Goal: Communication & Community: Ask a question

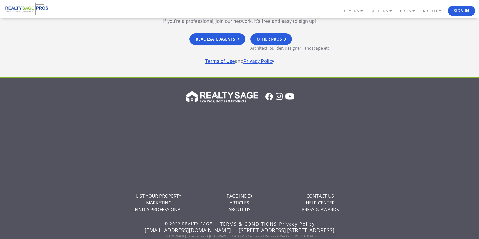
click at [306, 193] on link "CONTACT US" at bounding box center [319, 196] width 27 height 6
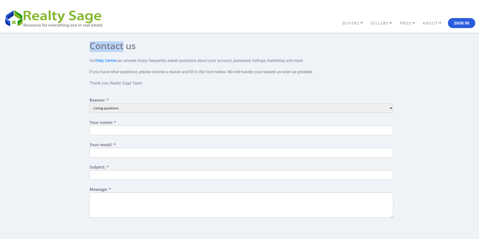
click at [129, 110] on select "Listing questions Technical support Other Partnership Inquiry Account assistanc…" at bounding box center [240, 108] width 303 height 10
select select "4"
click at [89, 103] on select "Listing questions Technical support Other Partnership Inquiry Account assistanc…" at bounding box center [240, 108] width 303 height 10
click at [104, 127] on input "text" at bounding box center [240, 131] width 303 height 10
click at [119, 130] on input "text" at bounding box center [240, 131] width 303 height 10
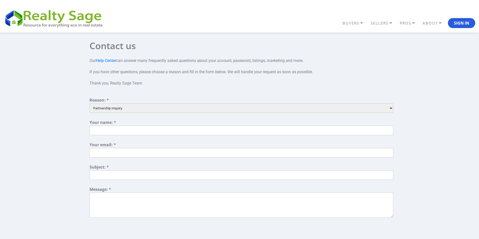
click at [113, 134] on input "text" at bounding box center [240, 131] width 303 height 10
drag, startPoint x: 107, startPoint y: 160, endPoint x: 110, endPoint y: 155, distance: 6.3
click at [107, 159] on form "Reason: * Listing questions Technical support Other Partnership Inquiry Account…" at bounding box center [240, 188] width 303 height 180
click at [110, 154] on input "text" at bounding box center [240, 153] width 303 height 10
type input "[PERSON_NAME][EMAIL_ADDRESS][DOMAIN_NAME]"
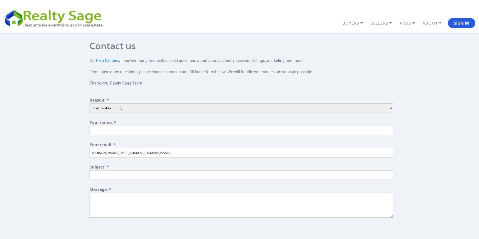
drag, startPoint x: 112, startPoint y: 171, endPoint x: 116, endPoint y: 174, distance: 4.9
click at [113, 174] on input "text" at bounding box center [240, 175] width 303 height 10
click at [117, 174] on input "text" at bounding box center [240, 175] width 303 height 10
type input "Get A Wikipedia Page For Yourself Or For Your Company."
drag, startPoint x: 132, startPoint y: 205, endPoint x: 128, endPoint y: 205, distance: 4.6
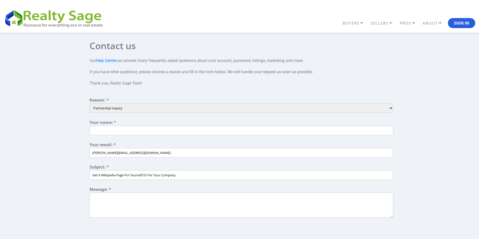
click at [131, 205] on textarea at bounding box center [240, 204] width 303 height 25
paste textarea "Wikipedia is considered to be the World’s most significant tool for reference m…"
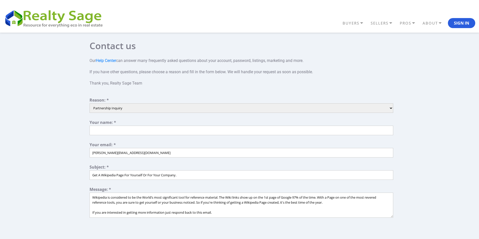
scroll to position [42, 0]
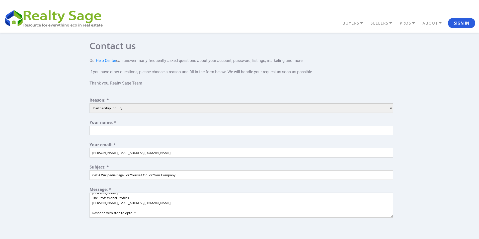
click at [109, 195] on textarea "Wikipedia is considered to be the World’s most significant tool for reference m…" at bounding box center [240, 204] width 303 height 25
click at [109, 194] on textarea "Wikipedia is considered to be the World’s most significant tool for reference m…" at bounding box center [240, 204] width 303 height 25
click at [109, 193] on textarea "Wikipedia is considered to be the World’s most significant tool for reference m…" at bounding box center [240, 204] width 303 height 25
type textarea "Wikipedia is considered to be the World’s most significant tool for reference m…"
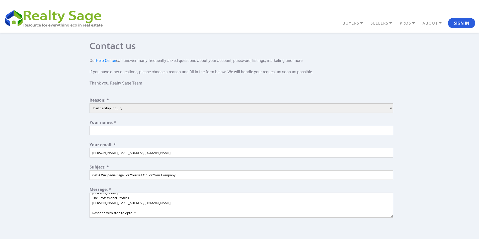
click at [116, 131] on input "text" at bounding box center [240, 131] width 303 height 10
paste input "[PERSON_NAME]"
type input "[PERSON_NAME]"
click at [125, 191] on div "Message: *" at bounding box center [240, 189] width 303 height 5
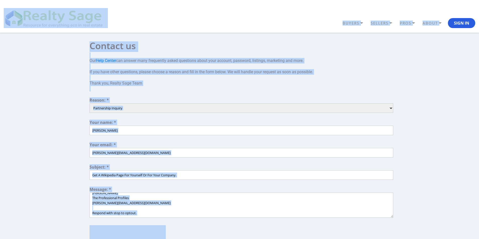
click at [132, 201] on textarea "Wikipedia is considered to be the World’s most significant tool for reference m…" at bounding box center [240, 204] width 303 height 25
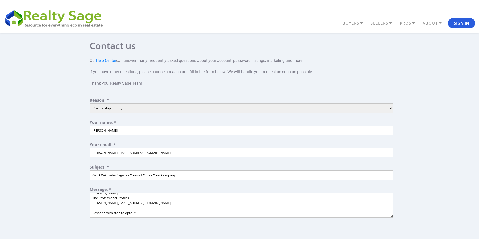
scroll to position [125, 0]
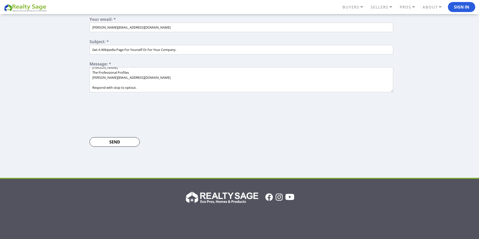
click at [127, 144] on input "Send" at bounding box center [114, 142] width 50 height 10
click at [109, 142] on input "Send" at bounding box center [114, 142] width 50 height 10
